Goal: Task Accomplishment & Management: Complete application form

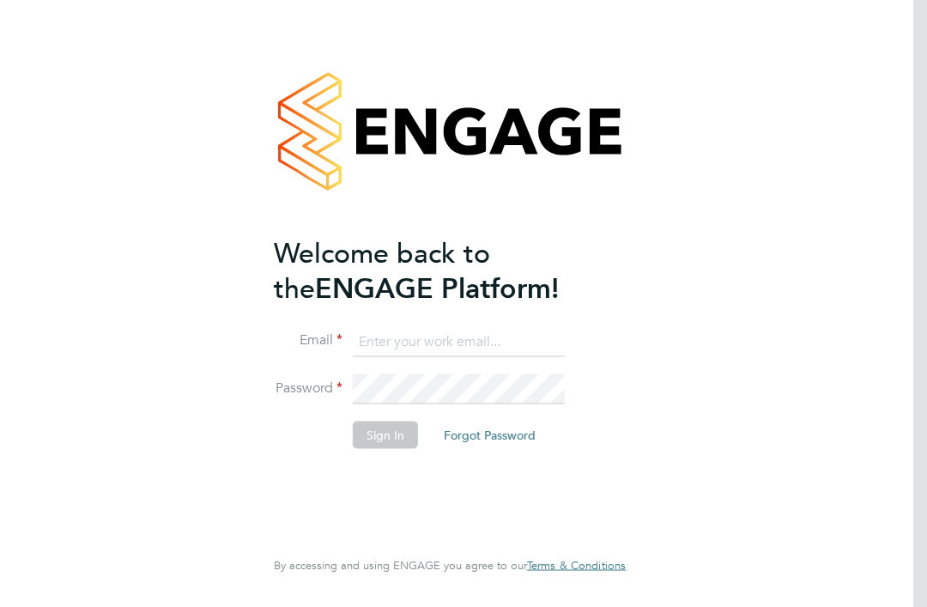
click at [432, 332] on input at bounding box center [459, 341] width 212 height 31
type input "Gregory.pascoe@yahoo.co.uk"
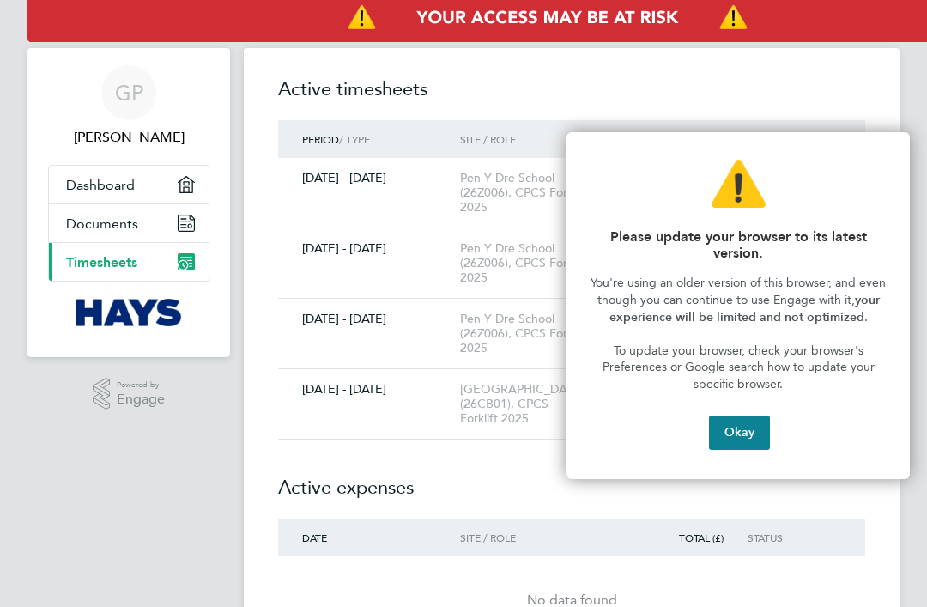
click at [734, 433] on button "Okay" at bounding box center [739, 432] width 61 height 34
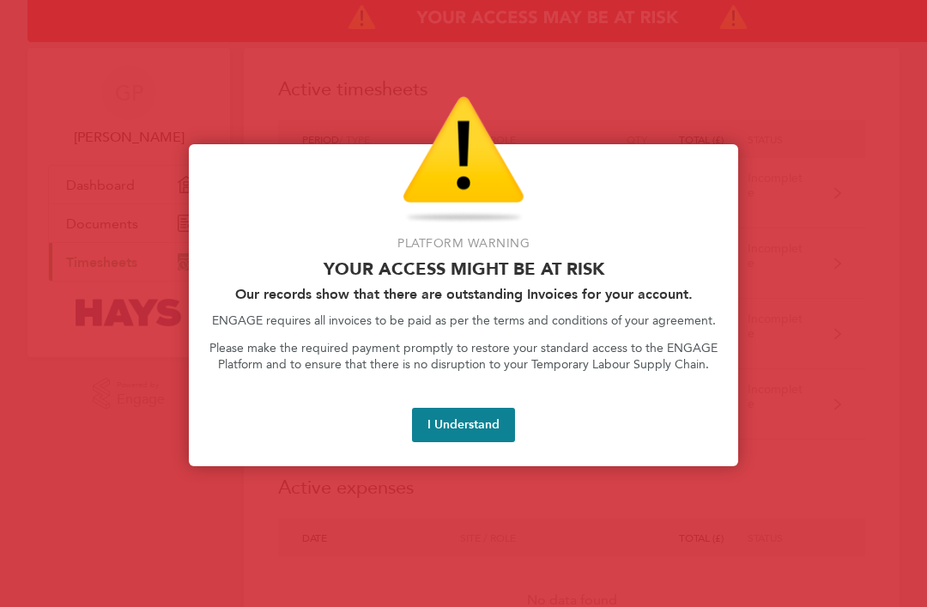
click at [459, 420] on button "I Understand" at bounding box center [463, 425] width 103 height 34
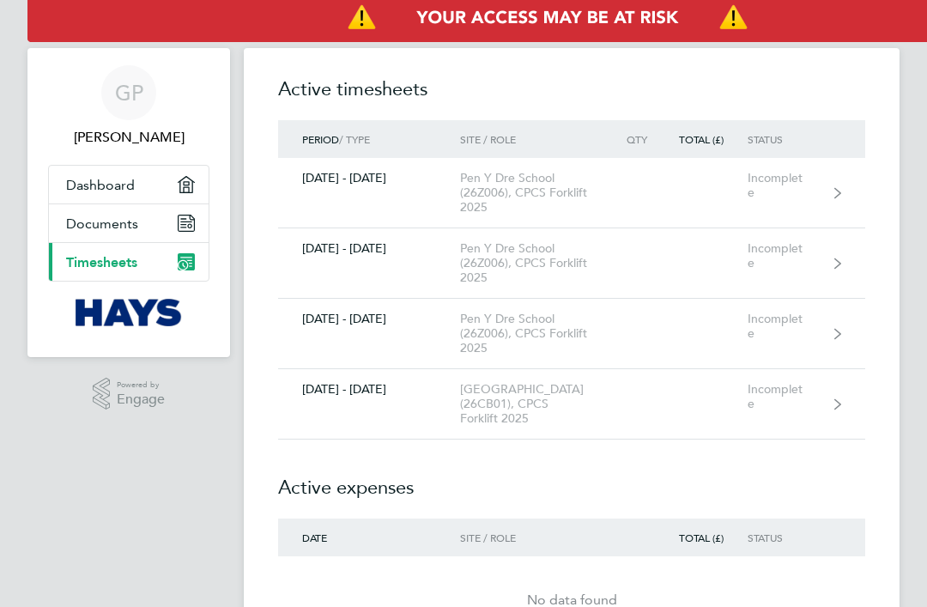
click at [820, 403] on div "Incomplete" at bounding box center [789, 396] width 82 height 29
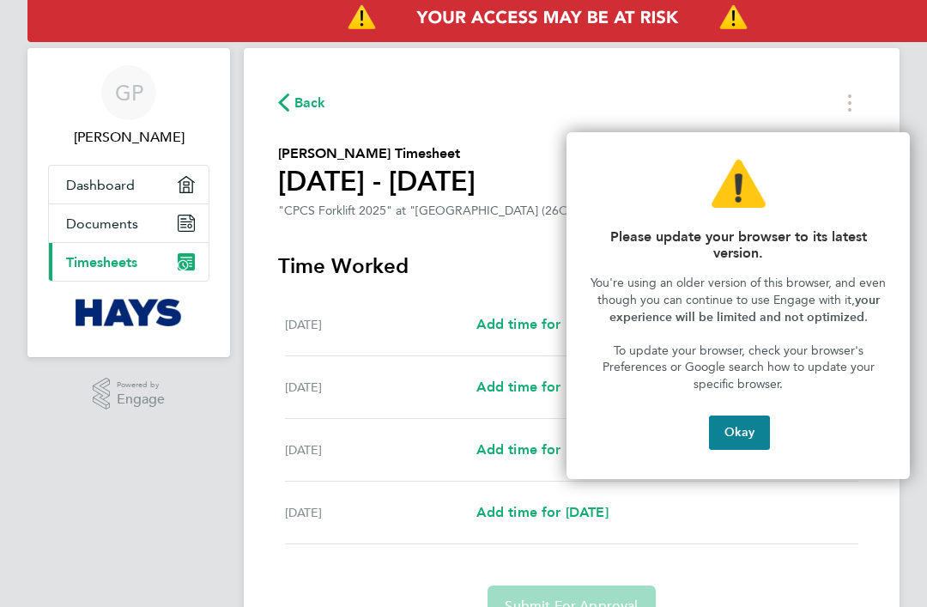
click at [737, 427] on button "Okay" at bounding box center [739, 432] width 61 height 34
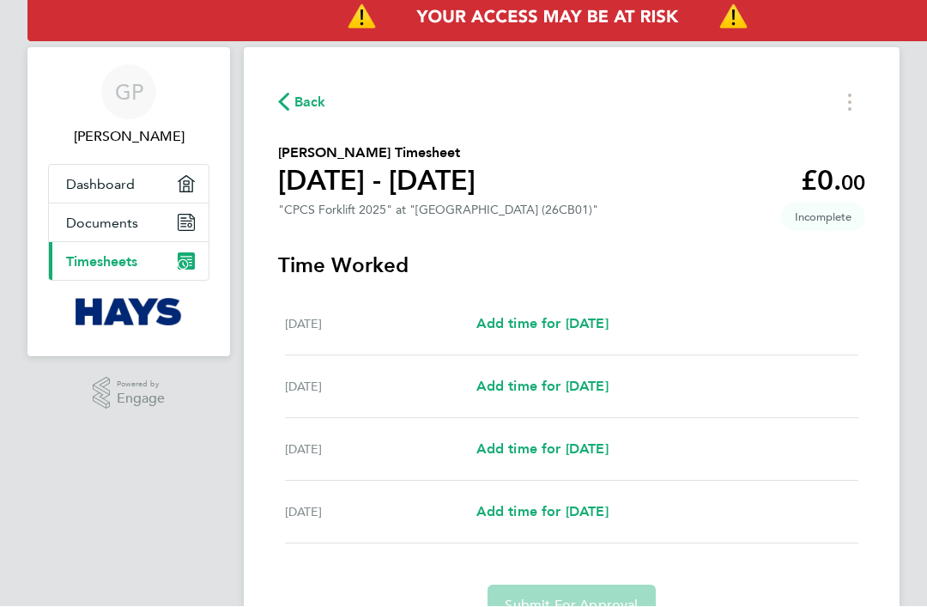
scroll to position [35, 0]
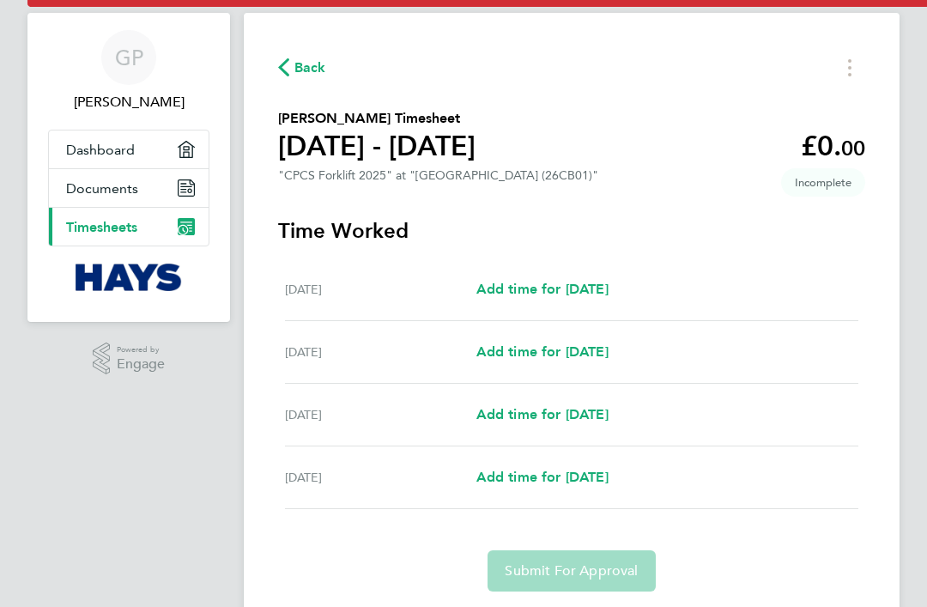
click at [587, 481] on span "Add time for [DATE]" at bounding box center [542, 477] width 132 height 16
select select "30"
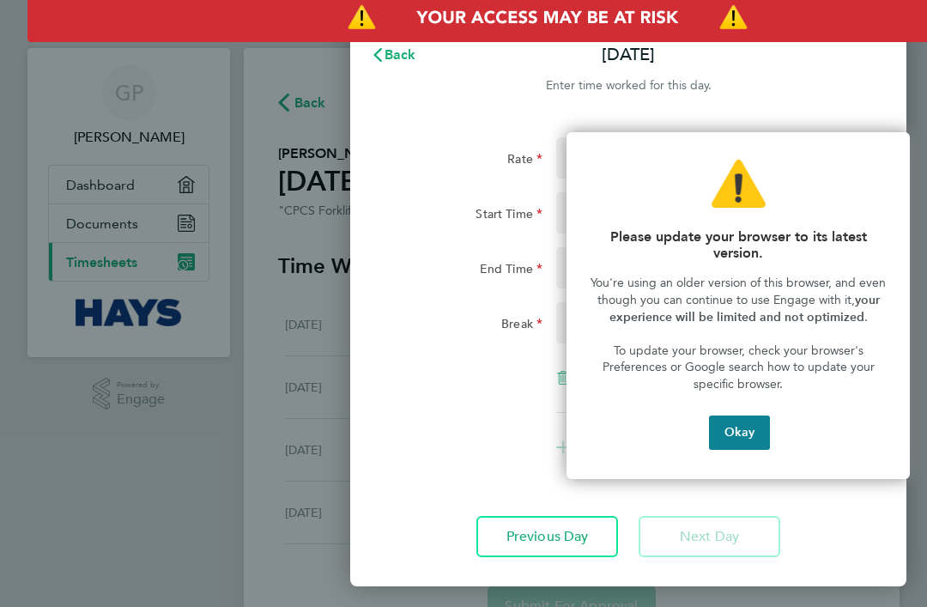
click at [746, 426] on button "Okay" at bounding box center [739, 432] width 61 height 34
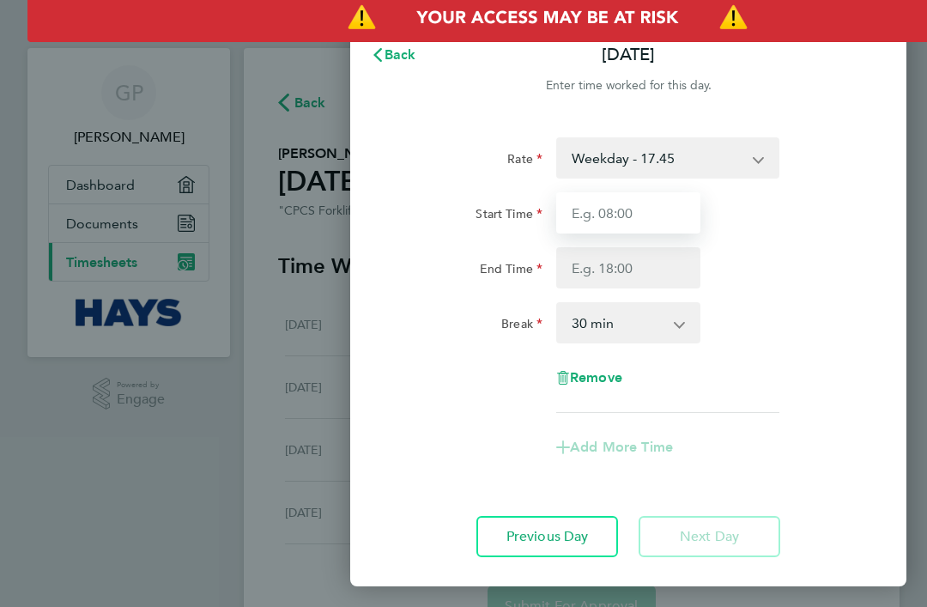
click at [651, 216] on input "Start Time" at bounding box center [628, 212] width 144 height 41
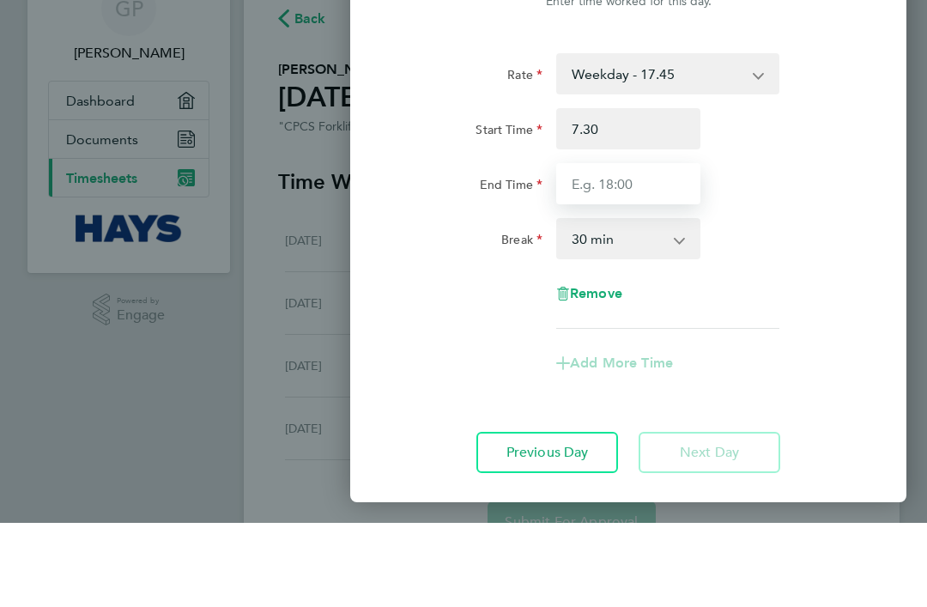
click at [594, 247] on input "End Time" at bounding box center [628, 267] width 144 height 41
type input "07:30"
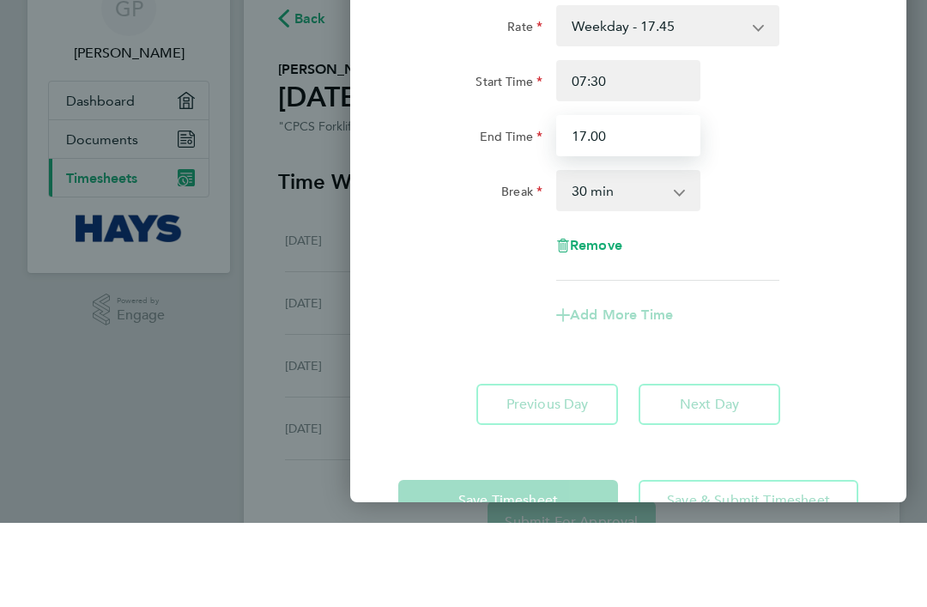
scroll to position [46, 0]
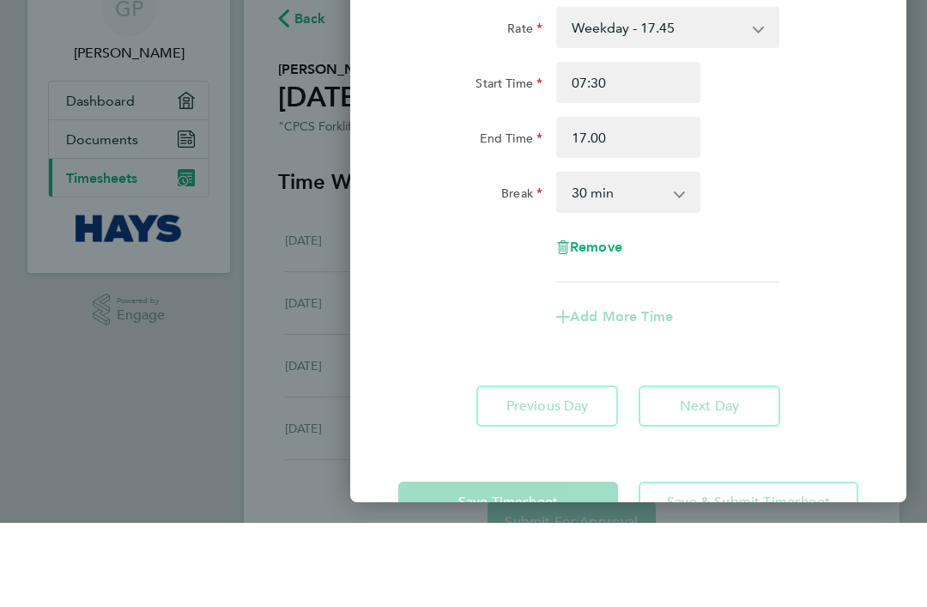
click at [771, 256] on div "Break 0 min 15 min 30 min 45 min 60 min 75 min 90 min" at bounding box center [628, 276] width 474 height 41
type input "17:00"
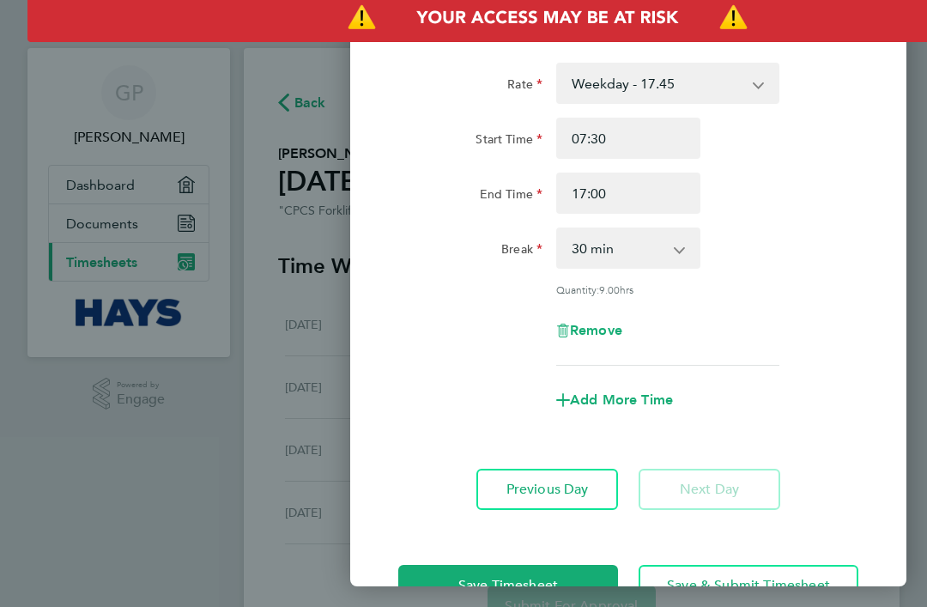
scroll to position [74, 0]
click at [515, 589] on span "Save Timesheet" at bounding box center [508, 586] width 100 height 17
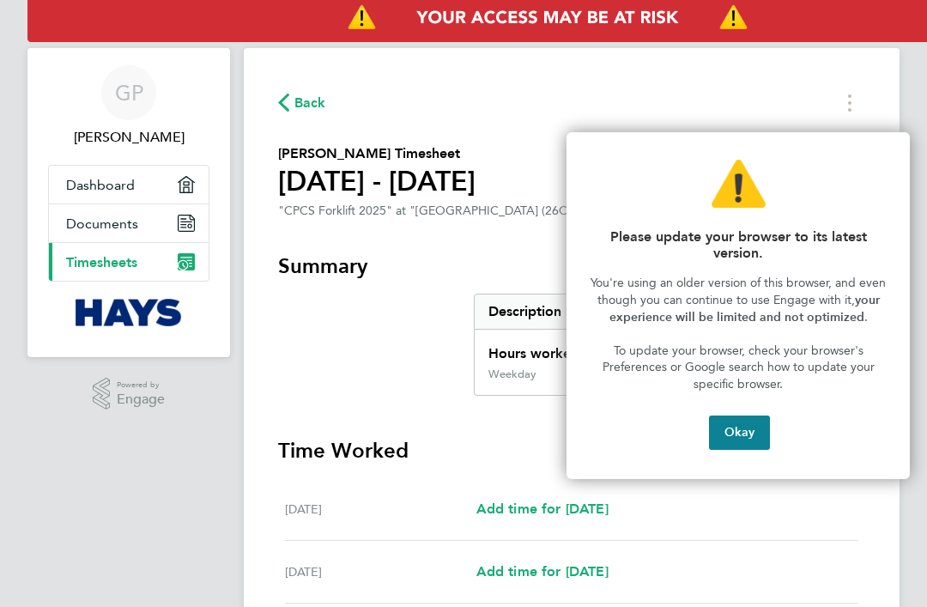
click at [735, 427] on button "Okay" at bounding box center [739, 432] width 61 height 34
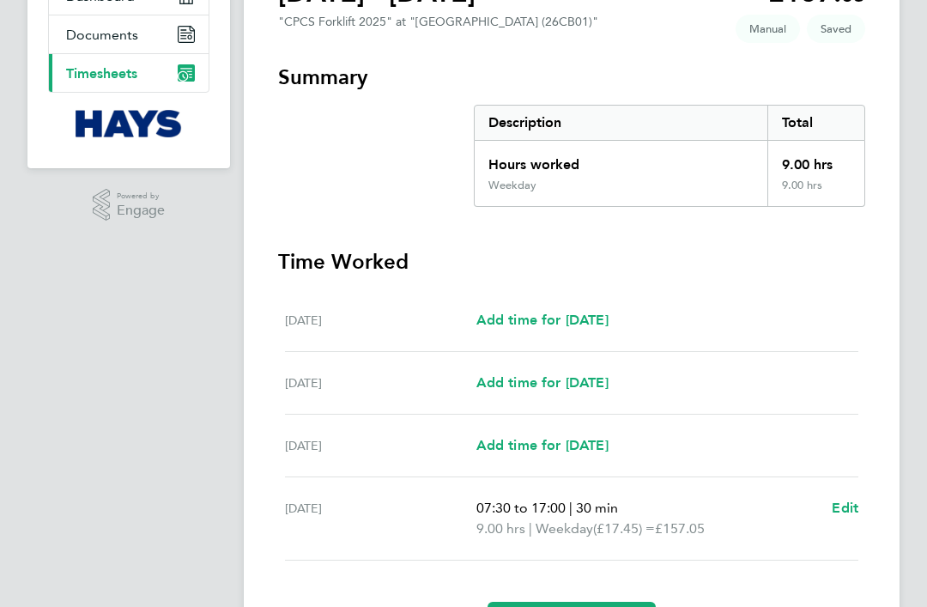
scroll to position [240, 0]
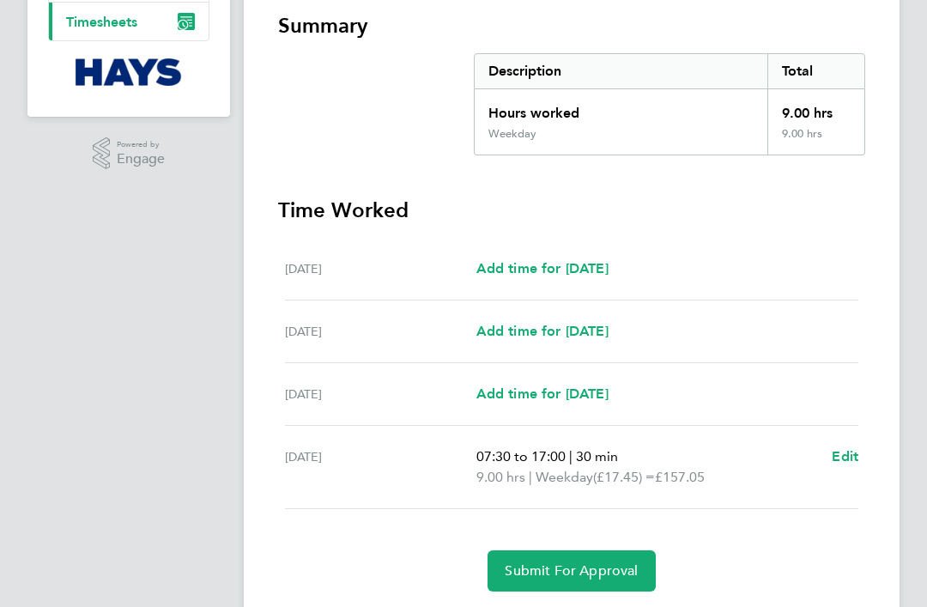
click at [581, 561] on button "Submit For Approval" at bounding box center [571, 570] width 167 height 41
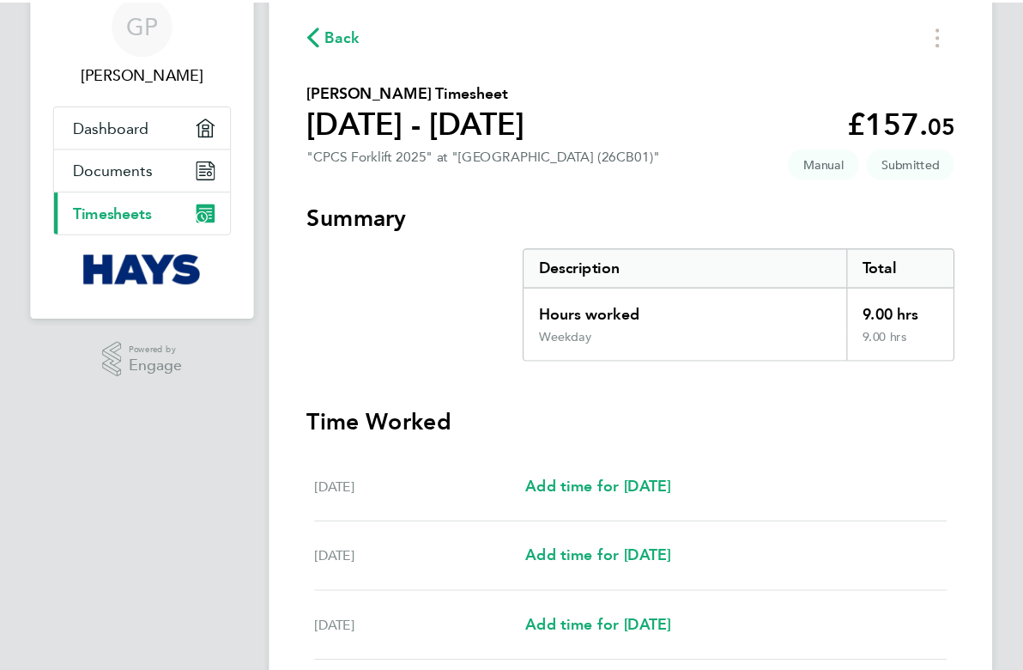
scroll to position [0, 0]
